Goal: Information Seeking & Learning: Learn about a topic

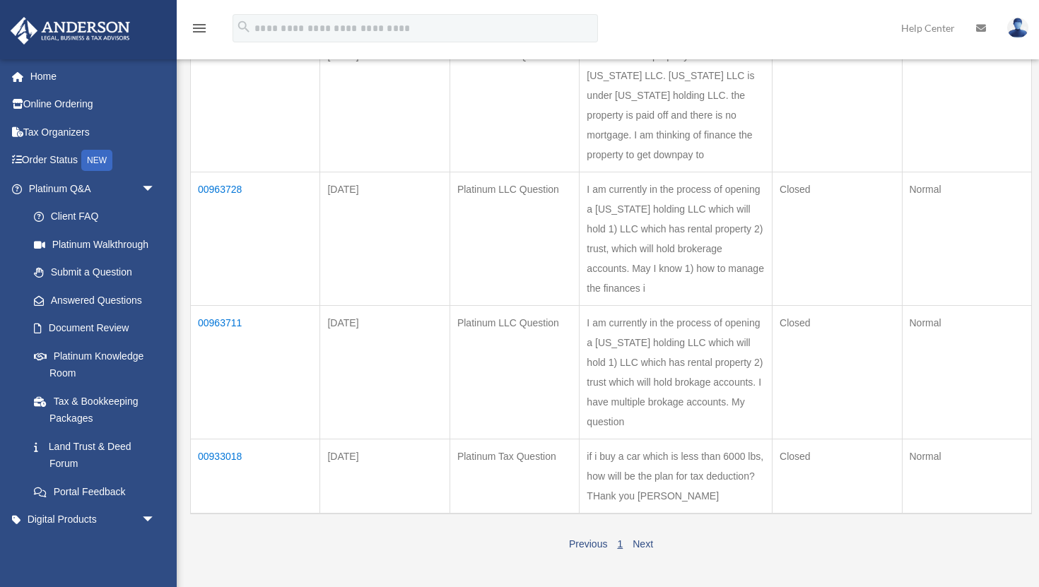
scroll to position [372, 0]
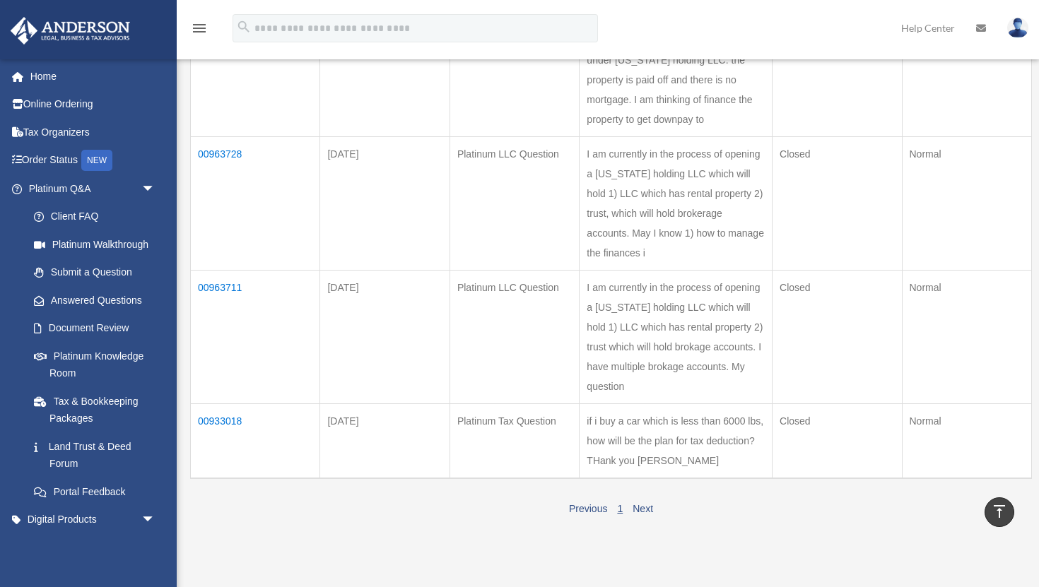
click at [643, 375] on td "I am currently in the process of opening a wyoming holding LLC which will hold …" at bounding box center [676, 337] width 193 height 134
click at [219, 343] on td "00963711" at bounding box center [255, 337] width 129 height 134
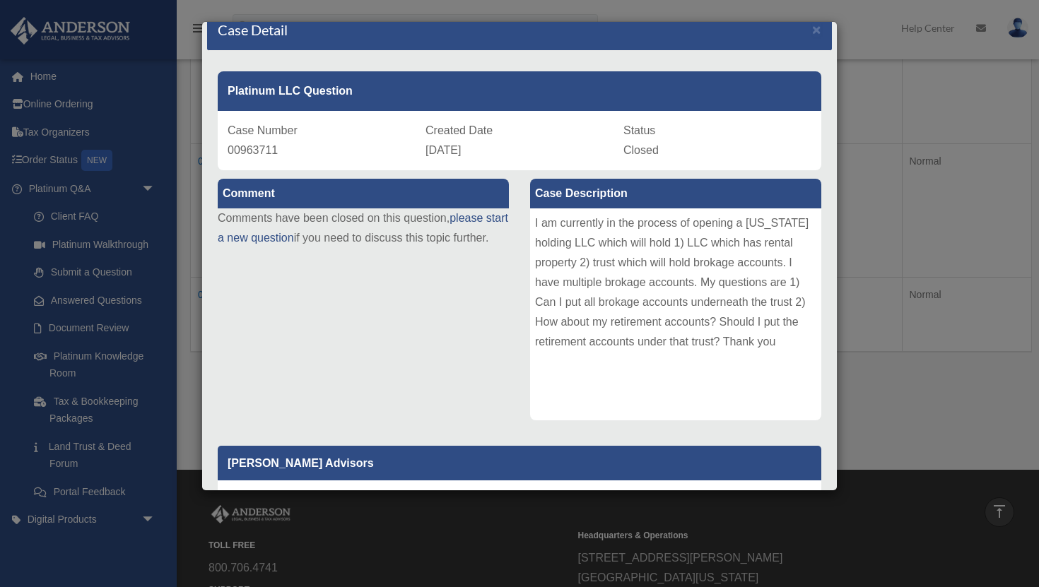
scroll to position [0, 0]
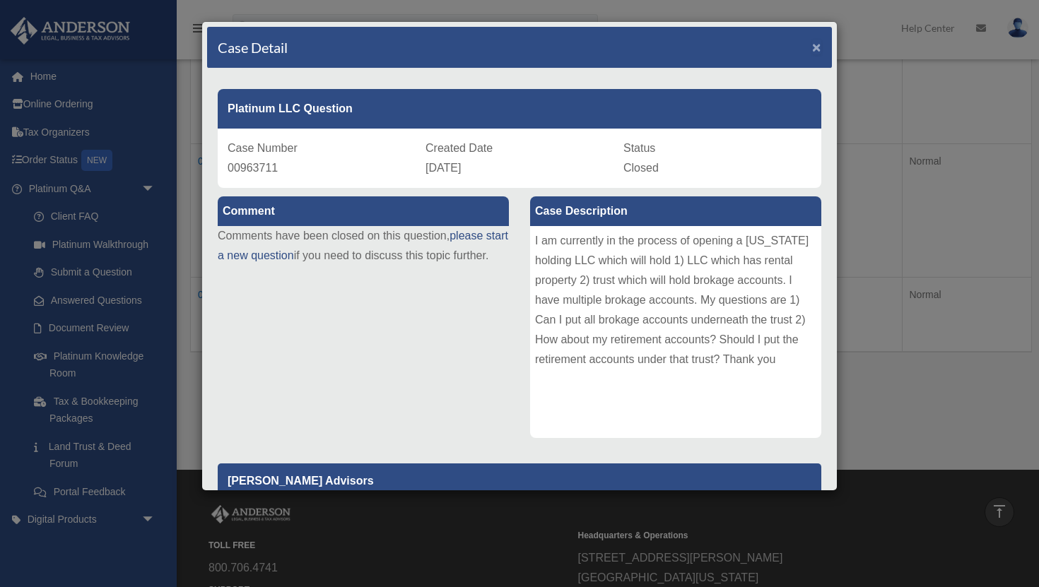
click at [814, 47] on span "×" at bounding box center [816, 47] width 9 height 16
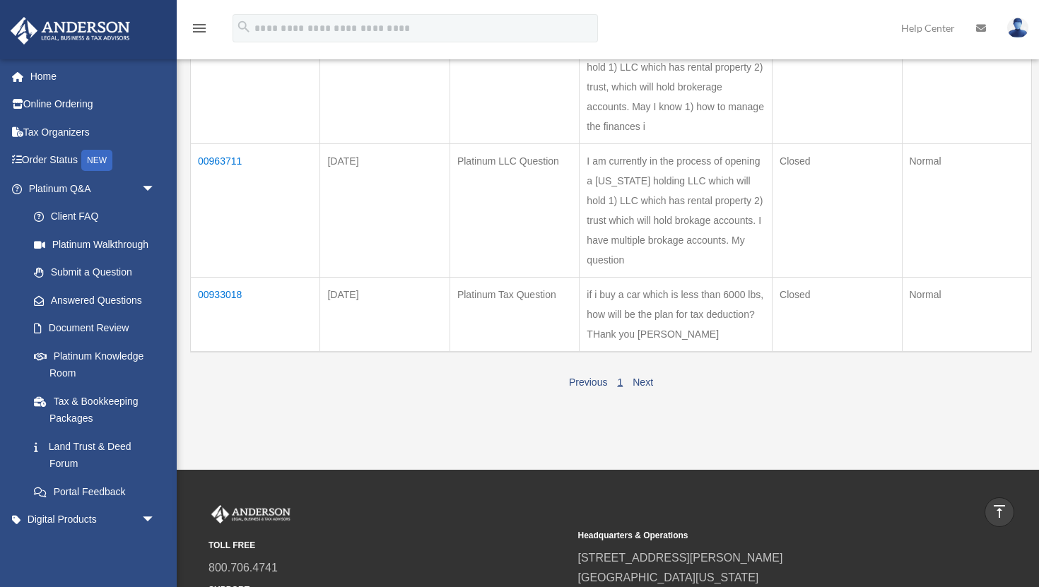
scroll to position [516, 0]
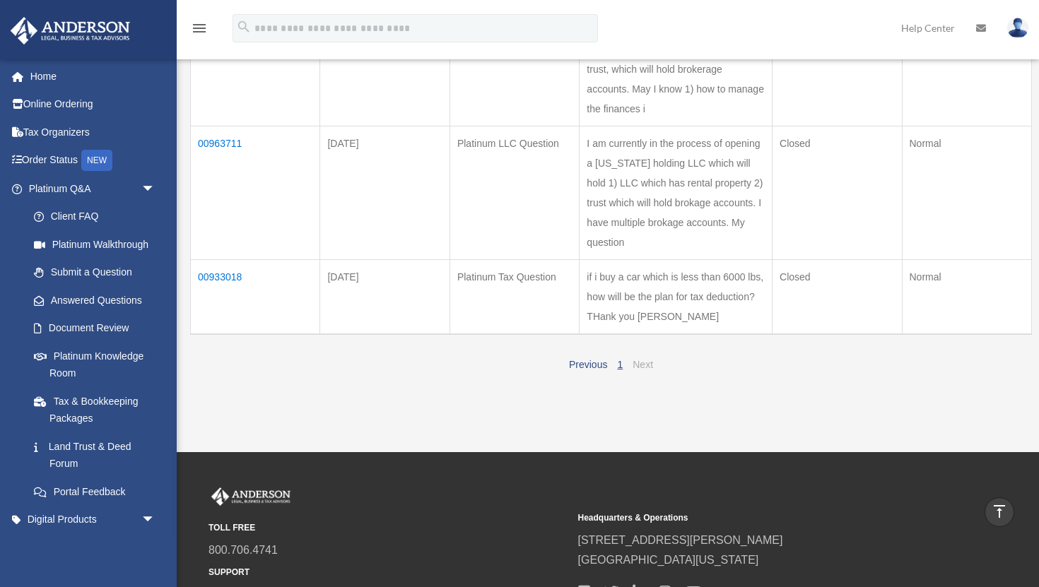
click at [638, 370] on link "Next" at bounding box center [643, 364] width 20 height 11
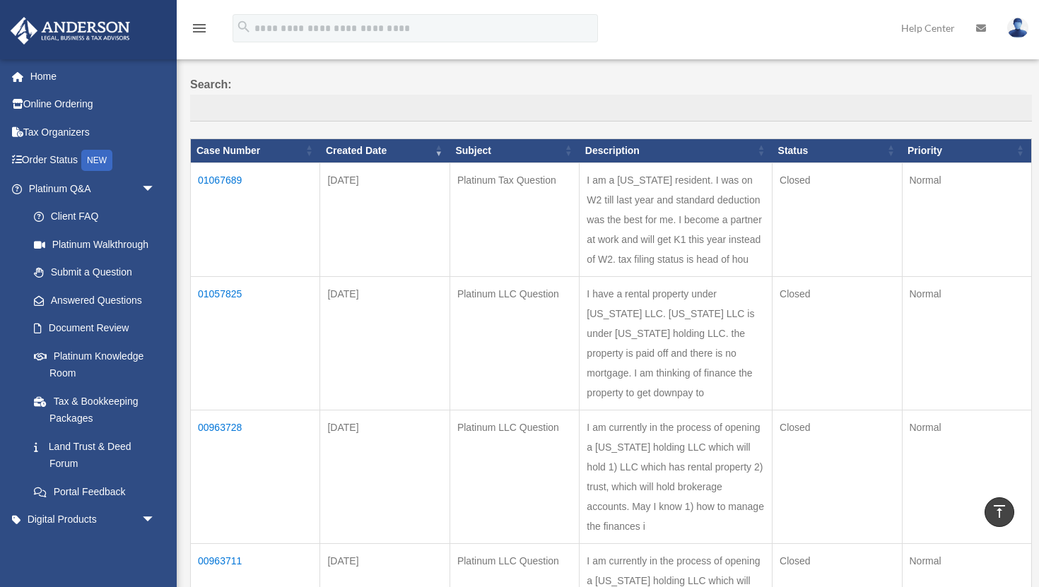
scroll to position [94, 0]
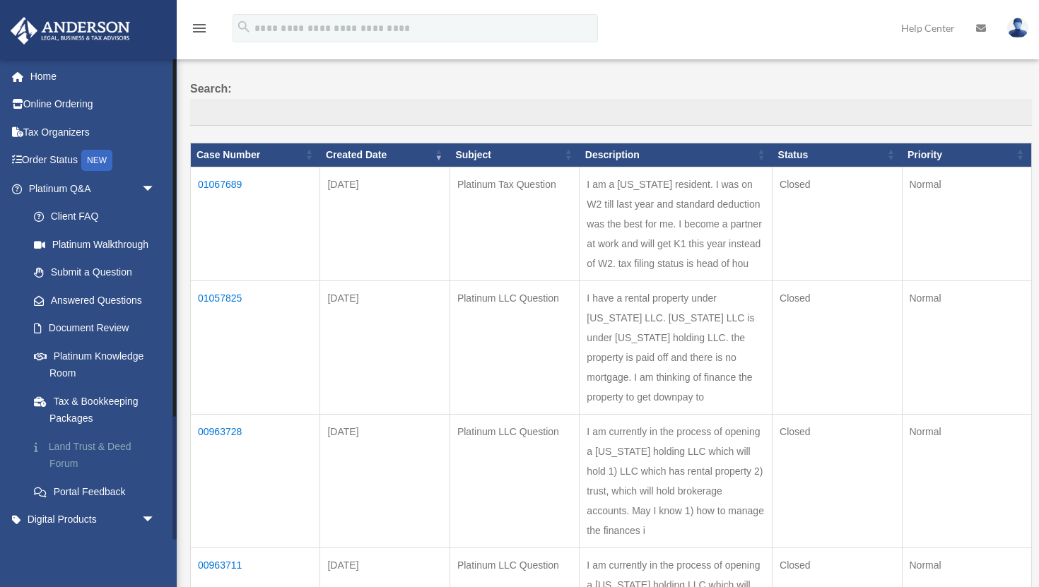
click at [109, 448] on link "Land Trust & Deed Forum" at bounding box center [98, 455] width 157 height 45
